Goal: Download file/media

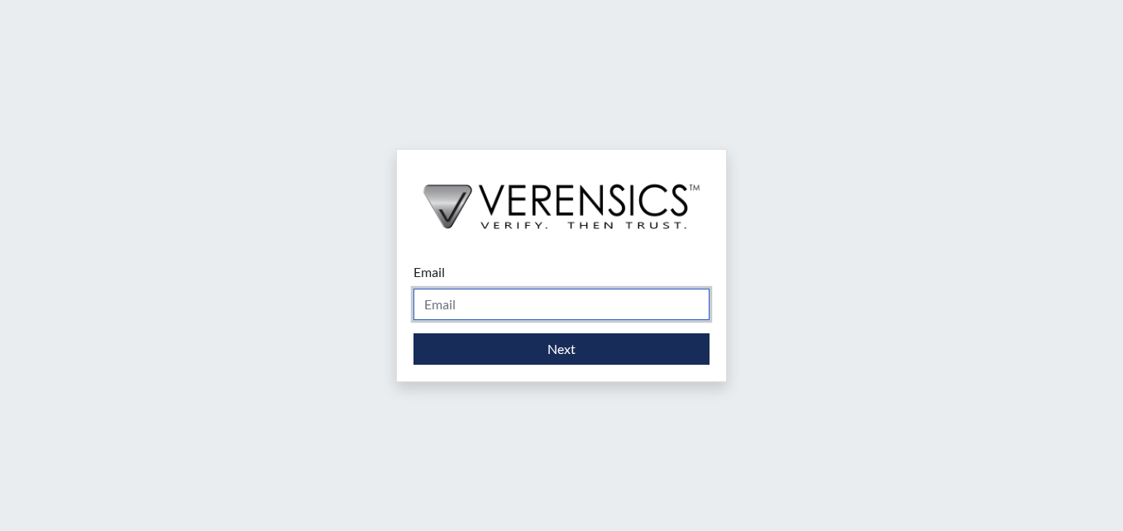
click at [582, 294] on input "Email" at bounding box center [562, 304] width 296 height 31
type input "cameron.bess@gdc.ga.gov"
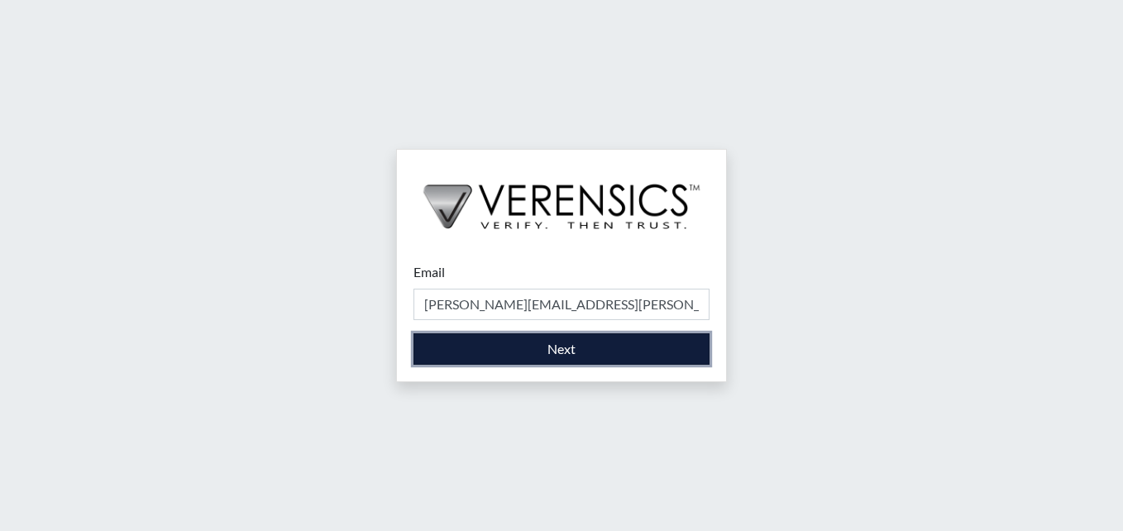
click at [603, 354] on button "Next" at bounding box center [562, 348] width 296 height 31
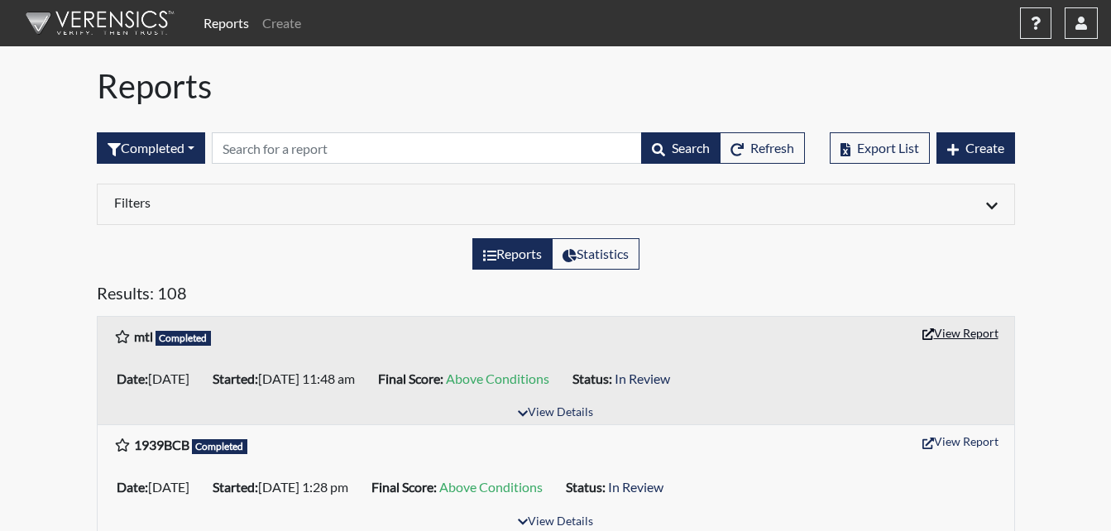
click at [971, 335] on button "View Report" at bounding box center [960, 333] width 91 height 26
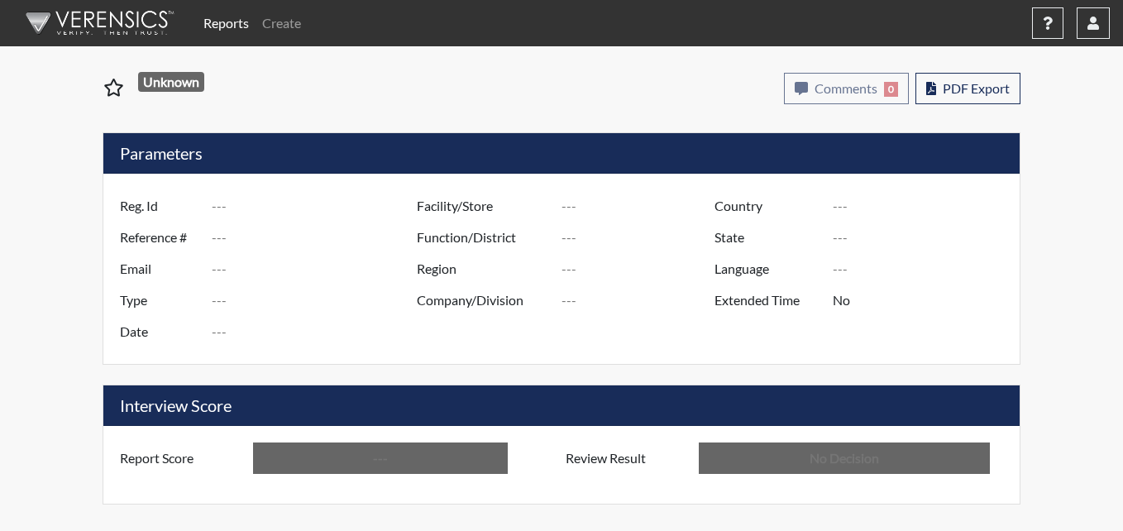
type input "mtl"
type input "49417"
type input "---"
type input "Corrections Pre-Employment"
type input "[DATE]"
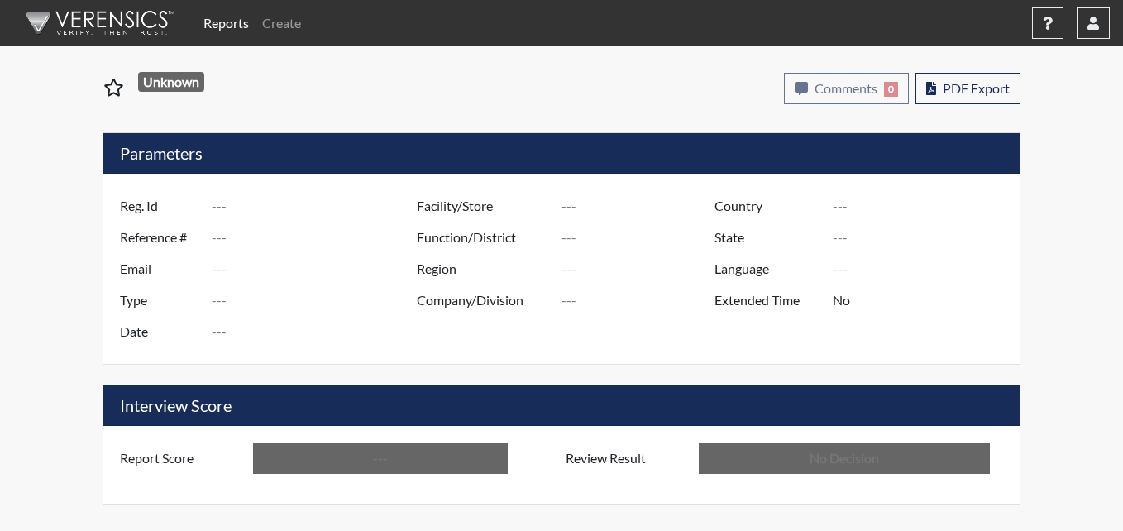
type input "[PERSON_NAME]"
type input "[GEOGRAPHIC_DATA]"
type input "[US_STATE]"
type input "English"
type input "Above Conditions"
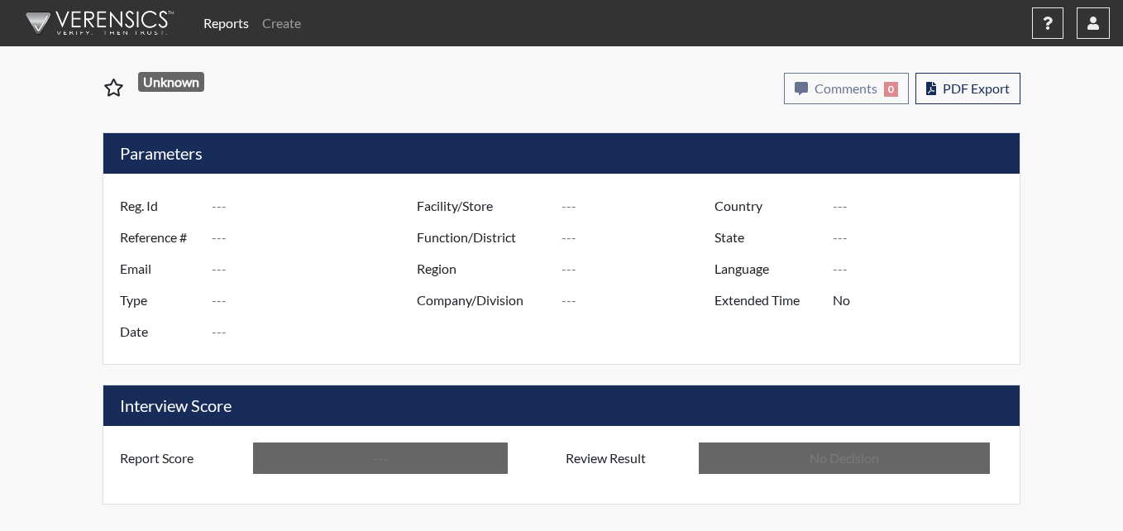
type input "In Review"
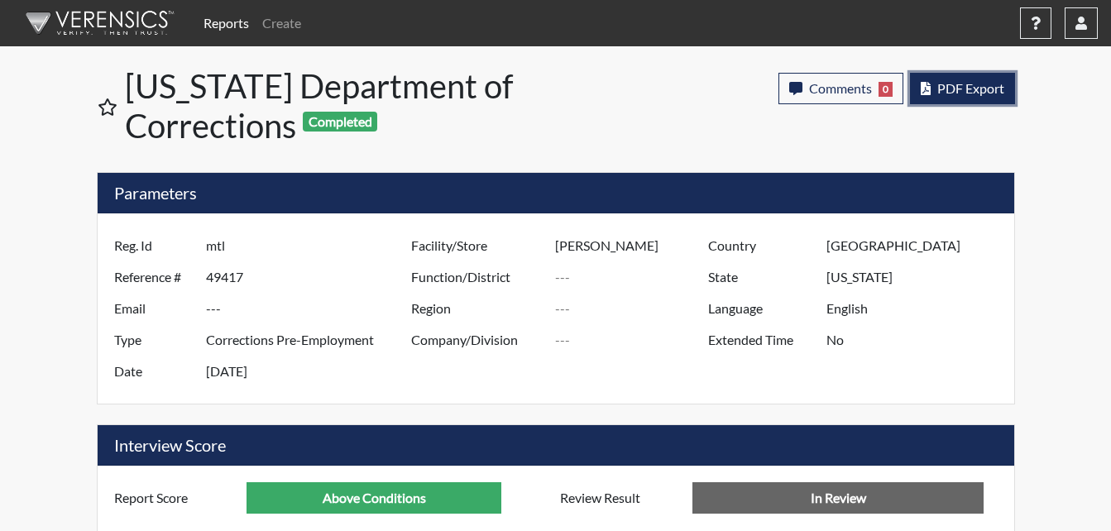
click at [982, 84] on span "PDF Export" at bounding box center [970, 88] width 67 height 16
